Goal: Task Accomplishment & Management: Complete application form

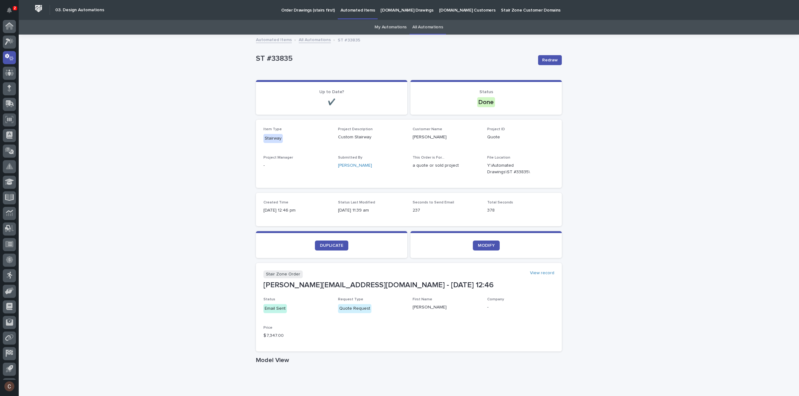
scroll to position [14, 0]
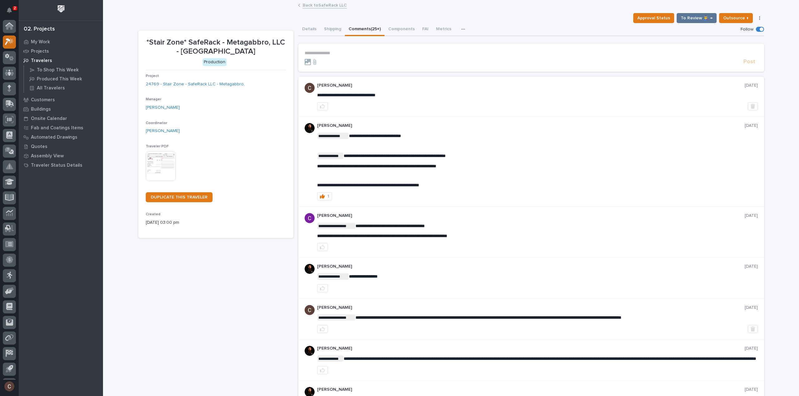
scroll to position [14, 0]
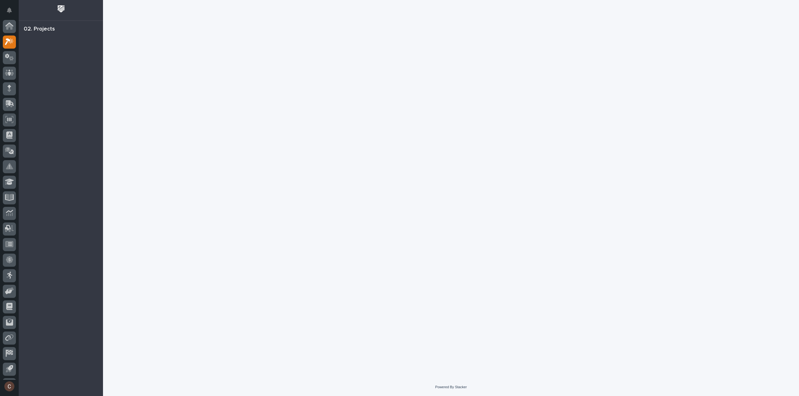
scroll to position [14, 0]
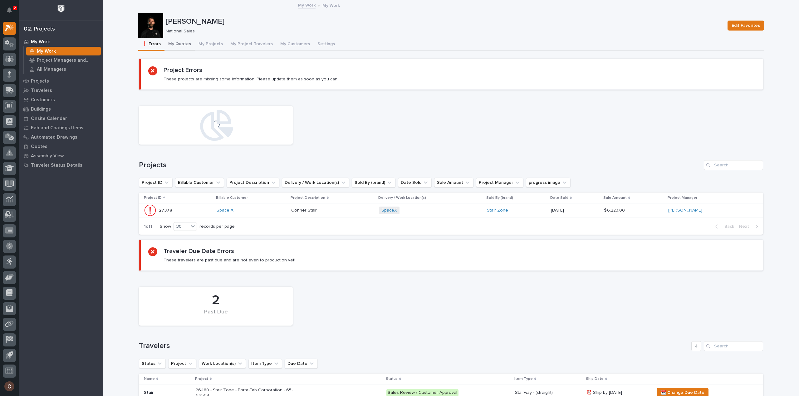
click at [175, 47] on button "My Quotes" at bounding box center [179, 44] width 30 height 13
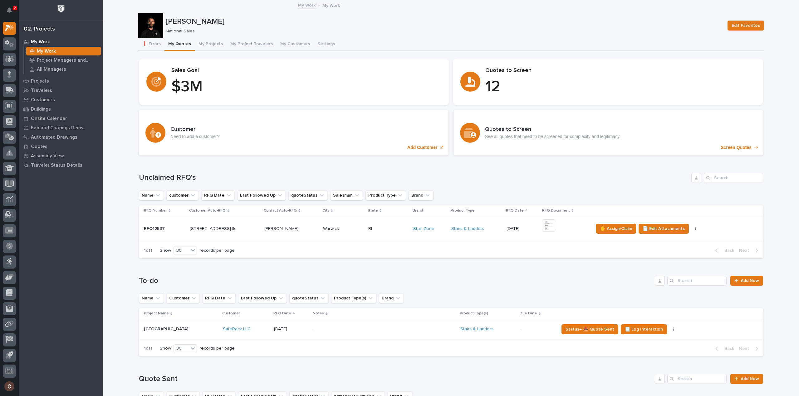
scroll to position [98, 0]
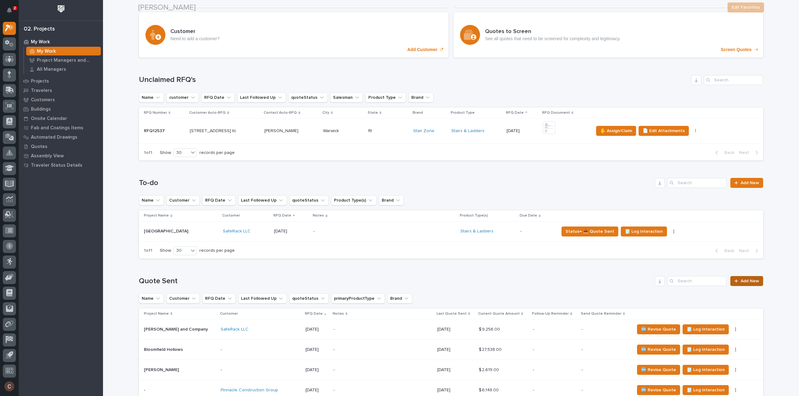
click at [749, 279] on span "Add New" at bounding box center [749, 281] width 18 height 4
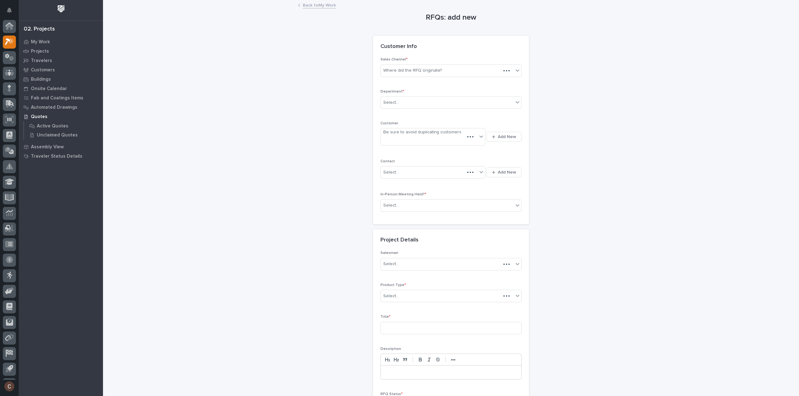
scroll to position [14, 0]
click at [424, 68] on div "Where did the RFQ originate?" at bounding box center [412, 70] width 59 height 7
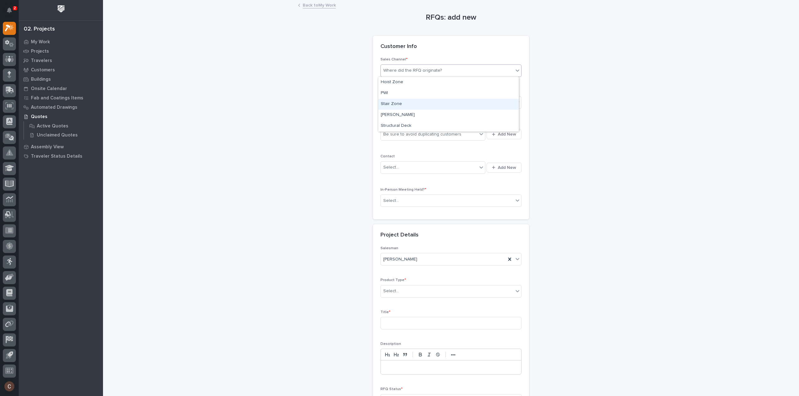
click at [408, 102] on div "Stair Zone" at bounding box center [448, 104] width 140 height 11
click at [412, 102] on div "Select..." at bounding box center [447, 103] width 133 height 10
click at [410, 111] on span "National Sales" at bounding box center [397, 113] width 32 height 7
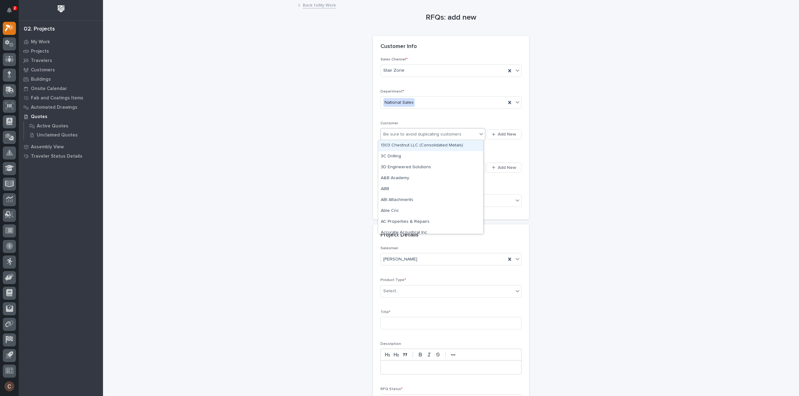
click at [412, 139] on div "Be sure to avoid duplicating customers" at bounding box center [429, 134] width 96 height 10
type input "*"
click at [605, 169] on div "RFQs: add new Loading... Saving… Loading... Saving… Loading... Saving… Customer…" at bounding box center [450, 218] width 625 height 434
click at [417, 199] on div "Select..." at bounding box center [447, 201] width 133 height 10
click at [406, 222] on div "No" at bounding box center [448, 222] width 140 height 11
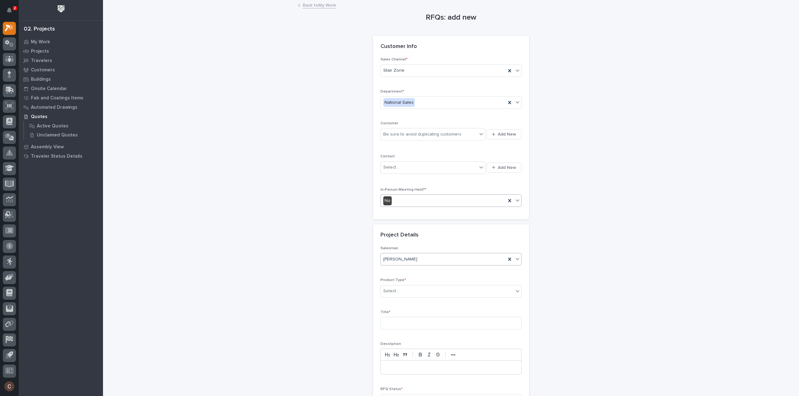
click at [406, 255] on div "[PERSON_NAME]" at bounding box center [443, 260] width 125 height 10
drag, startPoint x: 689, startPoint y: 225, endPoint x: 685, endPoint y: 226, distance: 4.1
click at [687, 225] on div "RFQs: add new Loading... Saving… Loading... Saving… Loading... Saving… Customer…" at bounding box center [450, 218] width 625 height 434
click at [437, 288] on div "Select..." at bounding box center [447, 291] width 133 height 10
type input "***"
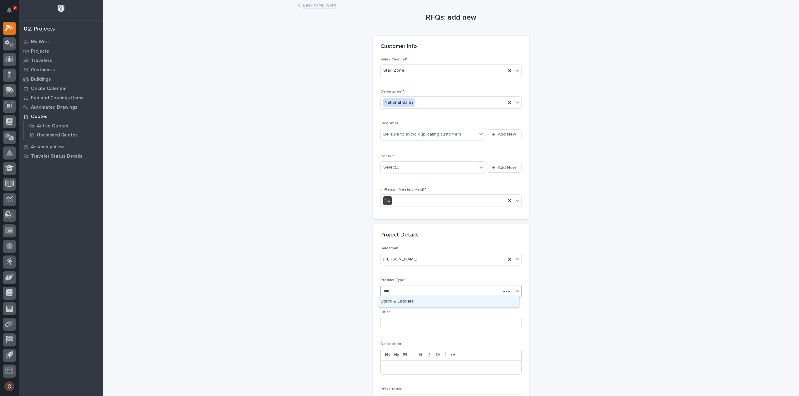
click at [423, 300] on div "Stairs & Ladders" at bounding box center [448, 302] width 140 height 11
click at [418, 321] on input at bounding box center [450, 323] width 141 height 12
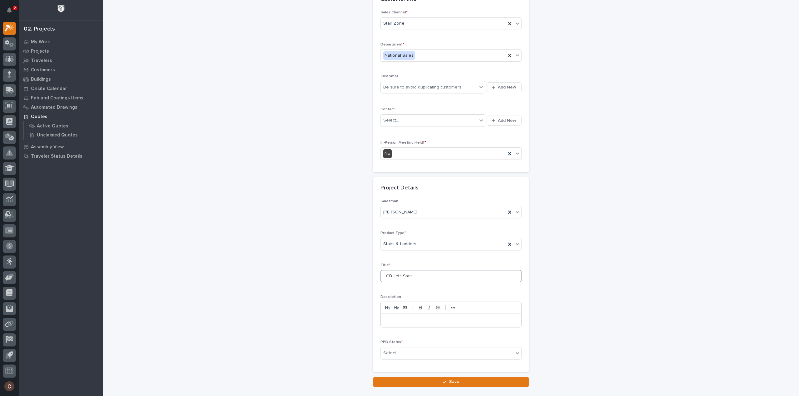
scroll to position [85, 0]
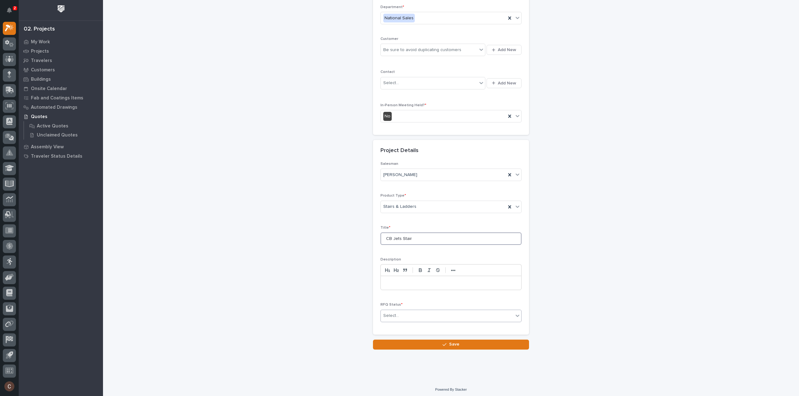
type input "CB Jets Stair"
click at [396, 318] on div "Select..." at bounding box center [447, 316] width 133 height 10
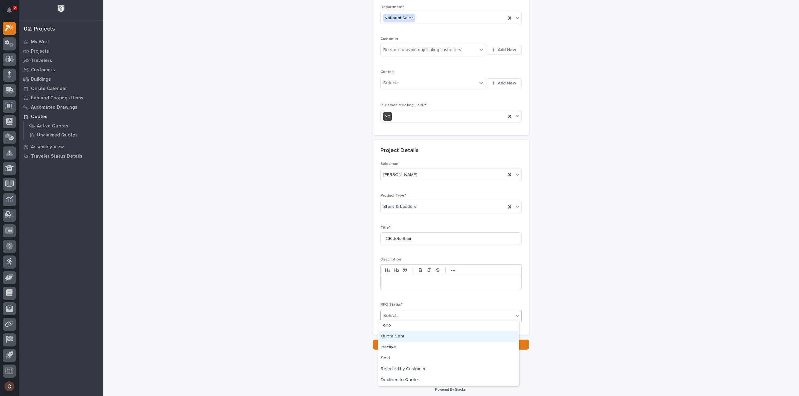
click at [391, 337] on div "Quote Sent" at bounding box center [448, 337] width 140 height 11
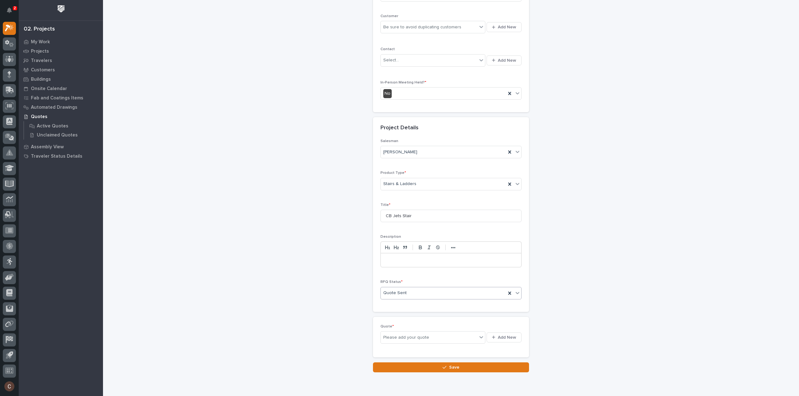
scroll to position [107, 0]
click at [504, 337] on span "Add New" at bounding box center [507, 338] width 18 height 6
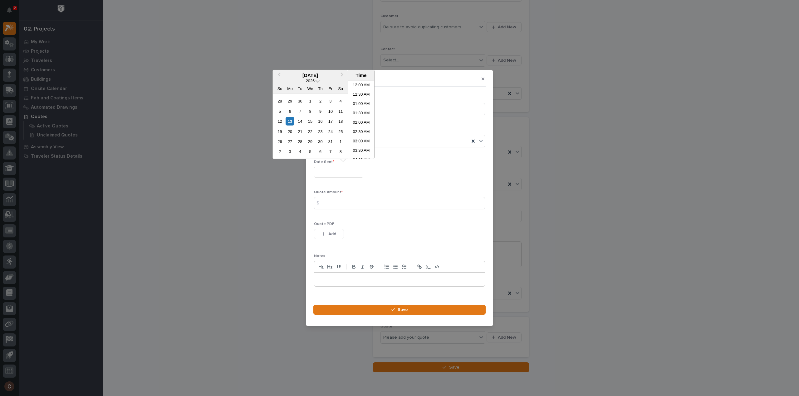
click at [356, 176] on input "text" at bounding box center [338, 172] width 49 height 11
click at [291, 121] on div "13" at bounding box center [289, 121] width 8 height 8
type input "**********"
click at [338, 201] on input at bounding box center [399, 203] width 171 height 12
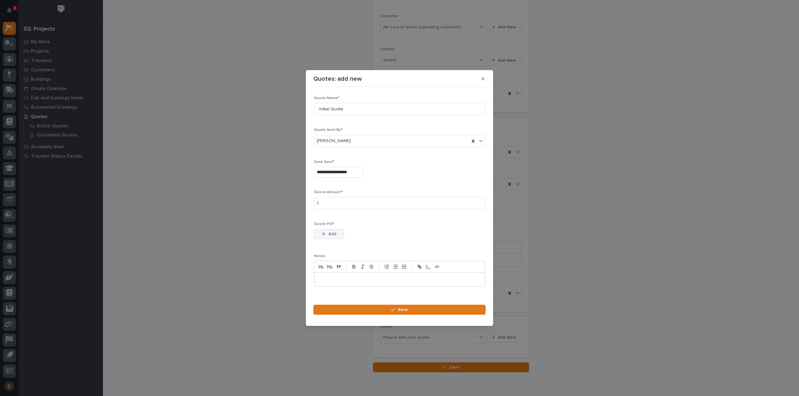
click at [325, 238] on button "Add" at bounding box center [329, 234] width 30 height 10
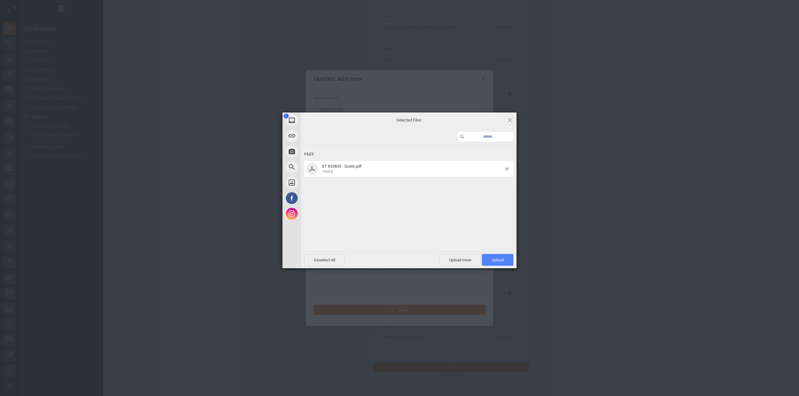
click at [499, 259] on span "Upload 1" at bounding box center [497, 260] width 12 height 5
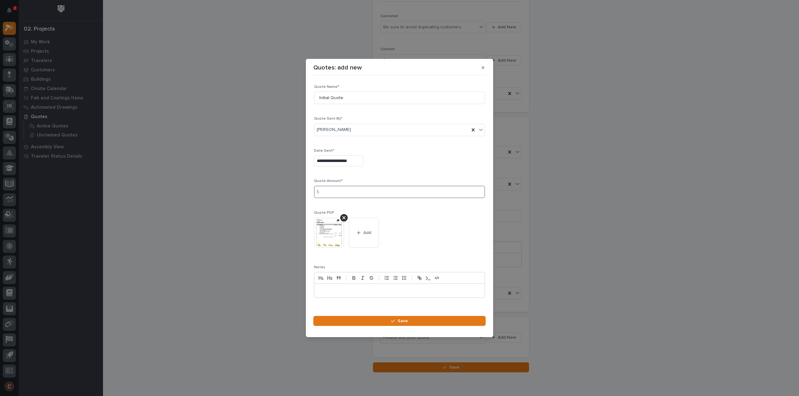
click at [327, 194] on input at bounding box center [399, 192] width 171 height 12
type input "9209"
click at [394, 325] on button "Save" at bounding box center [399, 321] width 172 height 10
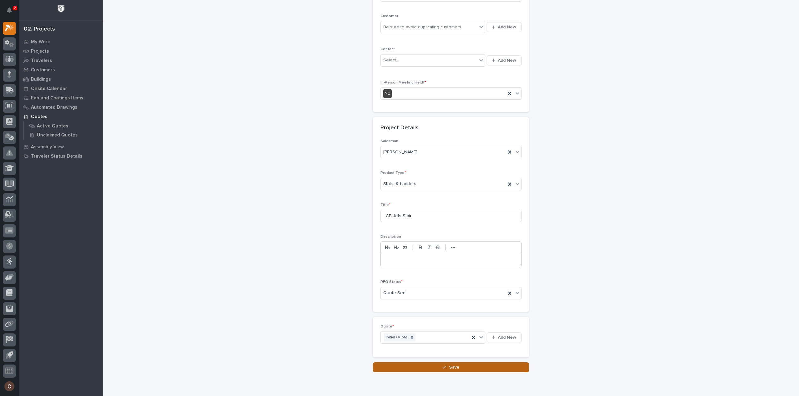
click at [449, 367] on span "Save" at bounding box center [454, 368] width 10 height 6
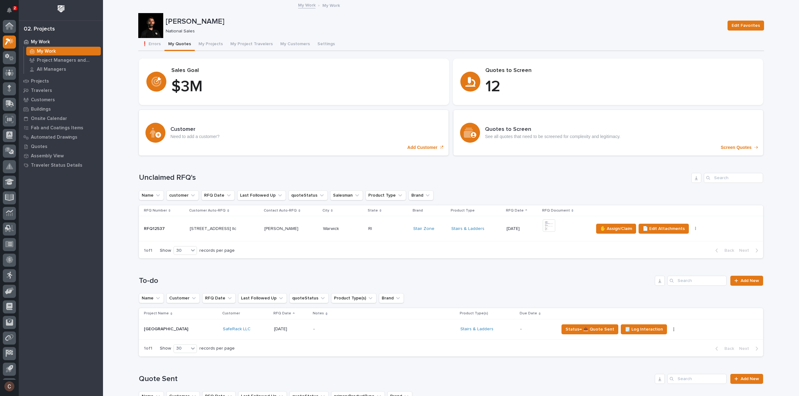
scroll to position [14, 0]
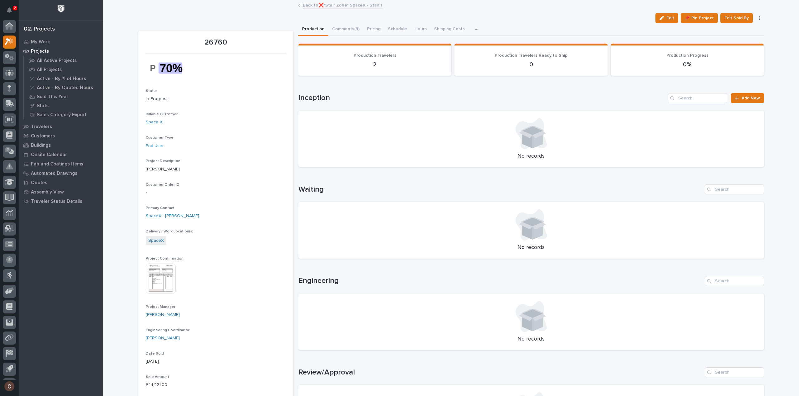
scroll to position [14, 0]
